Goal: Find specific page/section: Find specific page/section

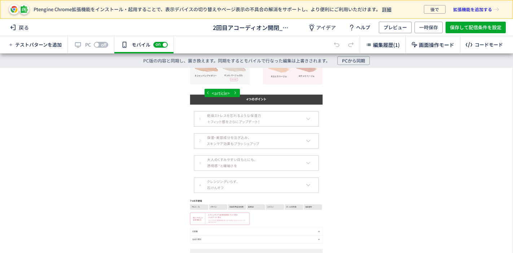
scroll to position [881, 0]
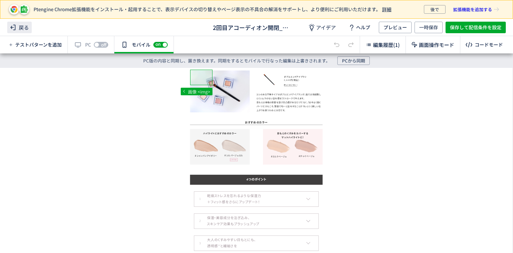
click at [21, 25] on span "戻る" at bounding box center [19, 28] width 25 height 12
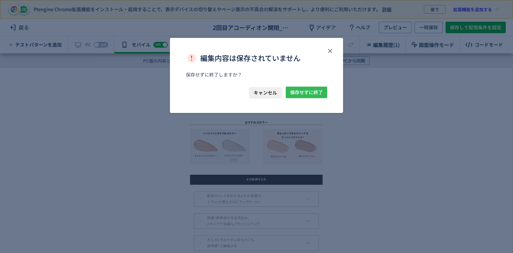
click at [308, 97] on span "保存せずに終了" at bounding box center [306, 93] width 33 height 12
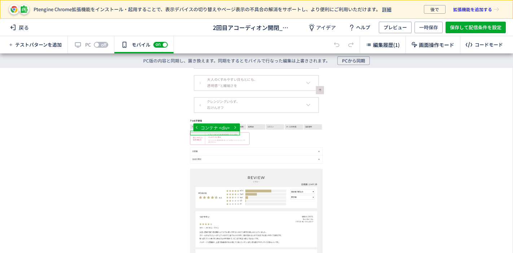
scroll to position [921, 0]
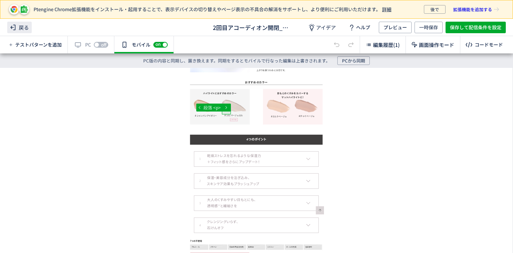
click at [16, 28] on icon at bounding box center [13, 27] width 9 height 9
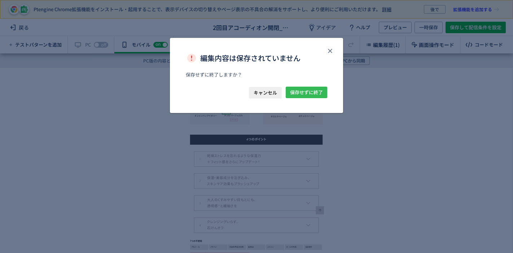
click at [313, 96] on span "保存せずに終了" at bounding box center [306, 93] width 33 height 12
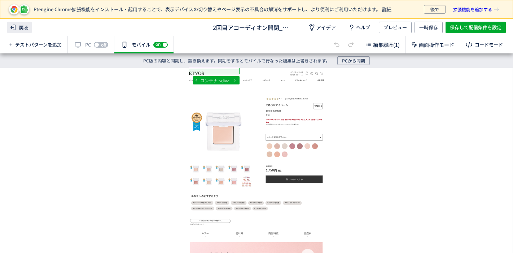
click at [19, 26] on span "戻る" at bounding box center [19, 28] width 25 height 12
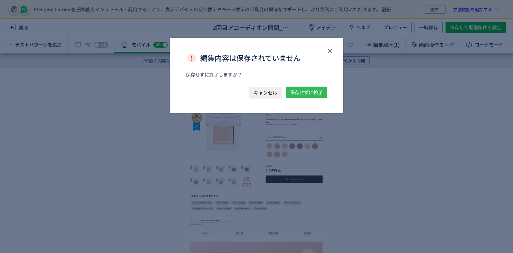
click at [290, 94] on span "保存せずに終了" at bounding box center [306, 93] width 33 height 12
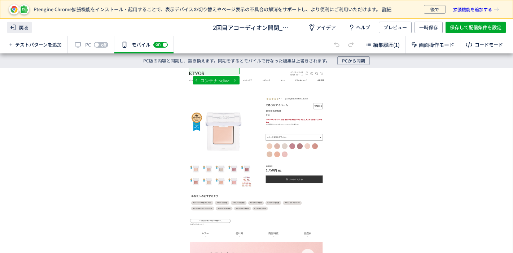
click at [10, 26] on icon at bounding box center [13, 27] width 9 height 9
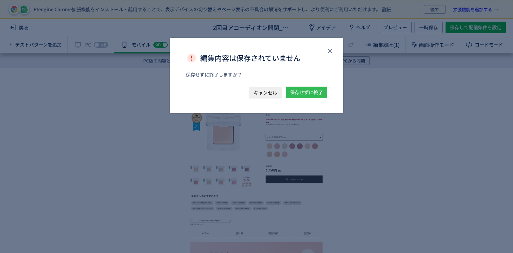
click at [305, 89] on span "保存せずに終了" at bounding box center [306, 93] width 33 height 12
